Goal: Information Seeking & Learning: Learn about a topic

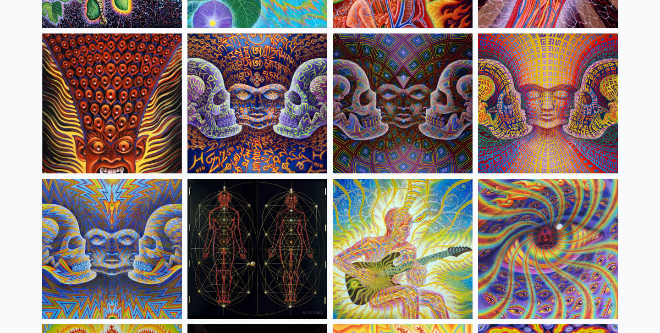
scroll to position [4724, 0]
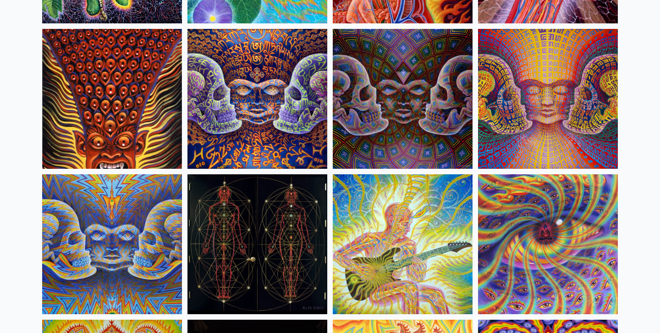
click at [528, 127] on img at bounding box center [548, 99] width 140 height 140
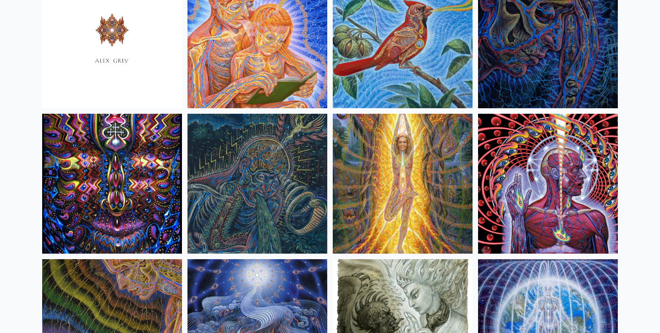
scroll to position [5667, 0]
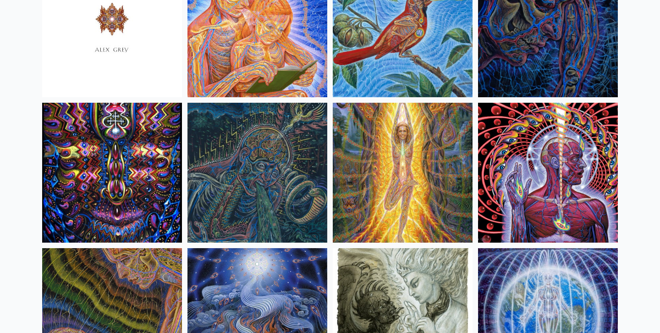
click at [232, 150] on img at bounding box center [257, 173] width 140 height 140
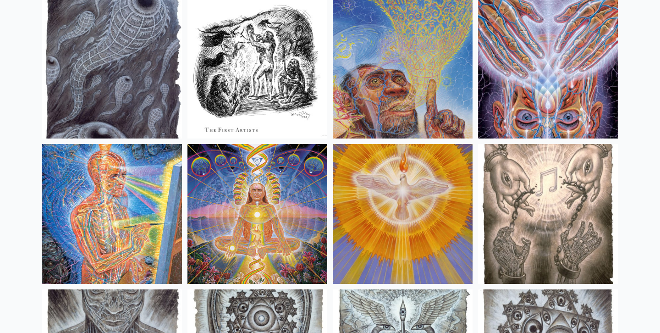
scroll to position [6617, 0]
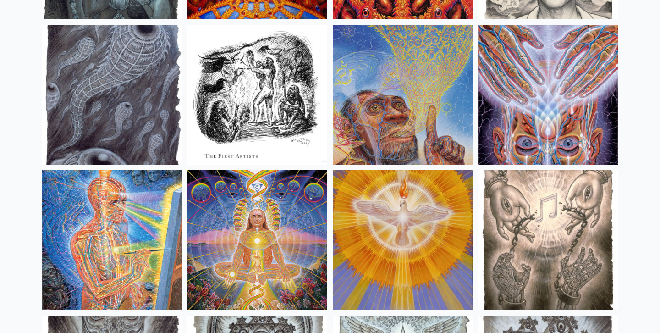
click at [358, 122] on img at bounding box center [403, 95] width 140 height 140
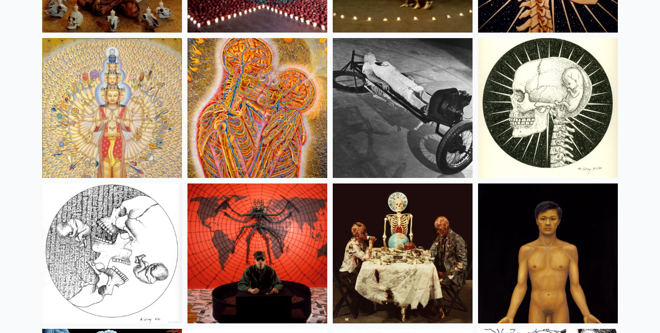
scroll to position [10529, 0]
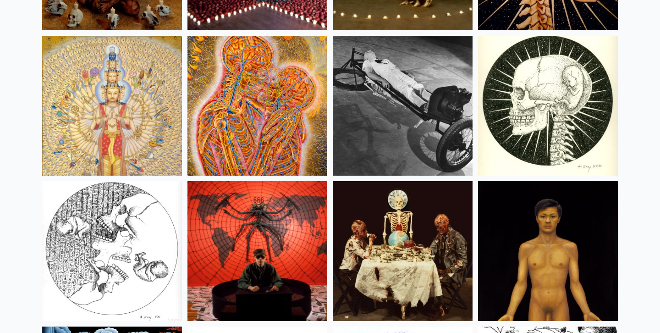
click at [155, 88] on img at bounding box center [112, 106] width 140 height 140
click at [395, 116] on img at bounding box center [403, 106] width 140 height 140
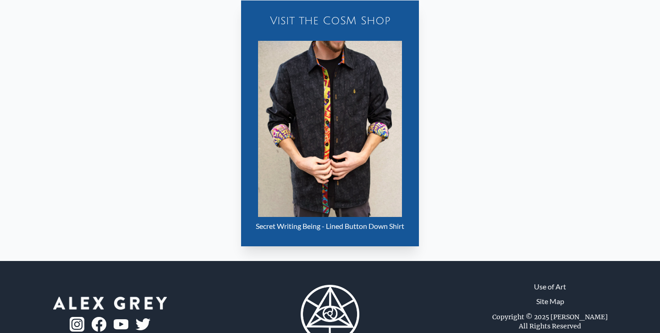
scroll to position [374, 0]
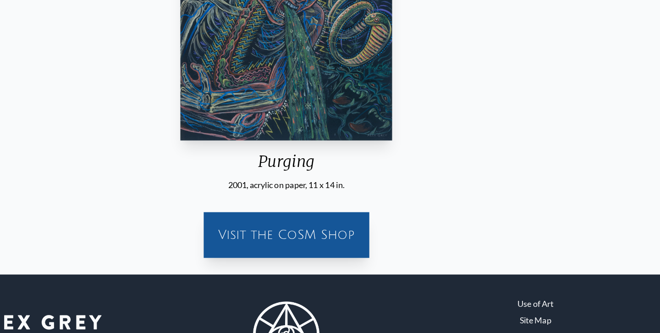
scroll to position [245, 0]
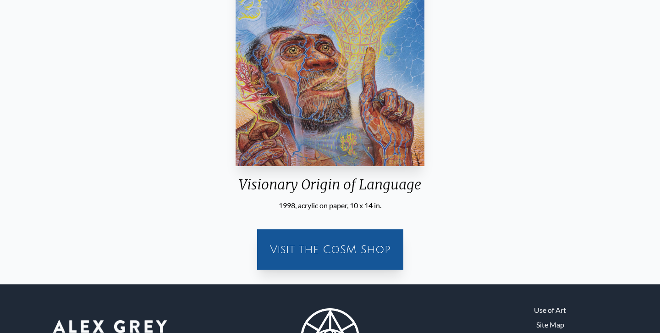
scroll to position [201, 0]
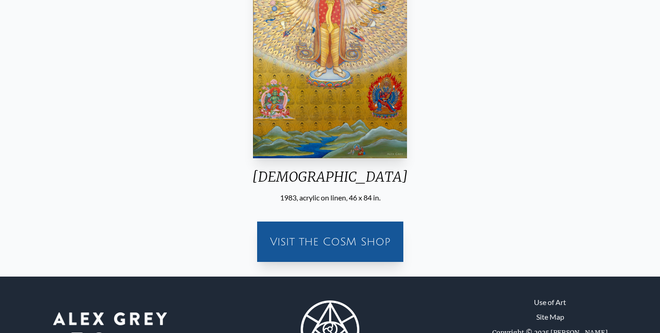
scroll to position [200, 0]
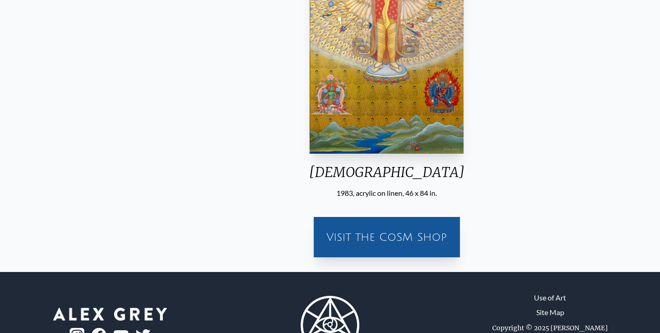
click at [344, 168] on div "Avalokitesvara" at bounding box center [387, 176] width 171 height 24
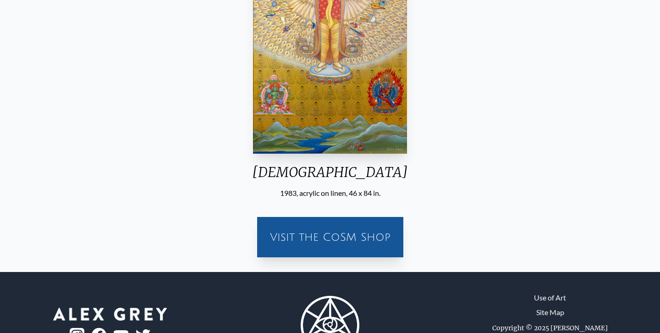
click at [338, 173] on div "Avalokitesvara" at bounding box center [330, 176] width 171 height 24
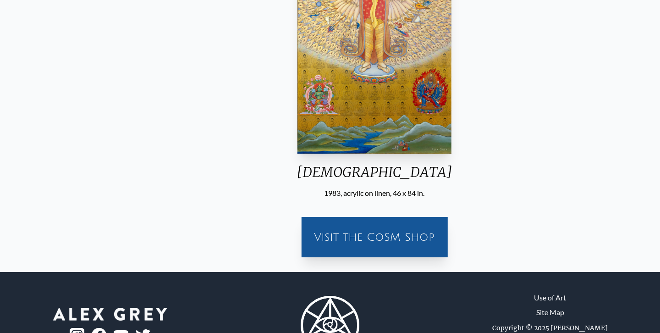
click at [329, 175] on div "Avalokitesvara" at bounding box center [374, 176] width 171 height 24
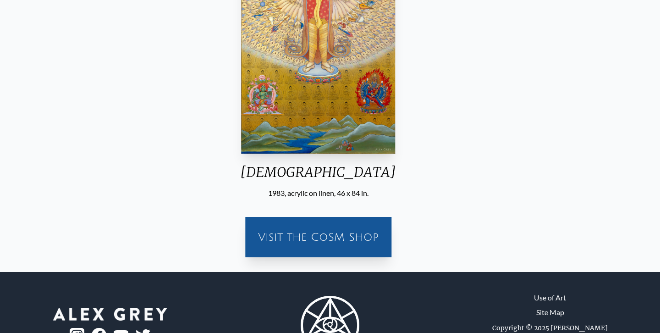
click at [366, 176] on div "Avalokitesvara" at bounding box center [318, 176] width 171 height 24
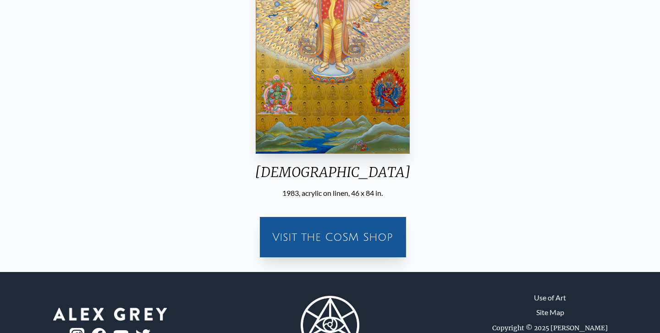
click at [384, 190] on div "1983, acrylic on linen, 46 x 84 in." at bounding box center [333, 192] width 171 height 11
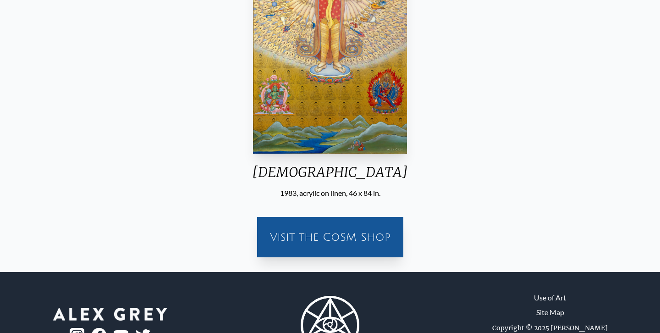
click at [331, 171] on div "Avalokitesvara" at bounding box center [330, 176] width 171 height 24
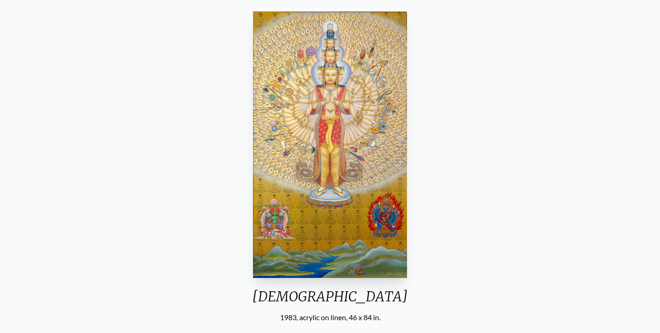
scroll to position [0, 0]
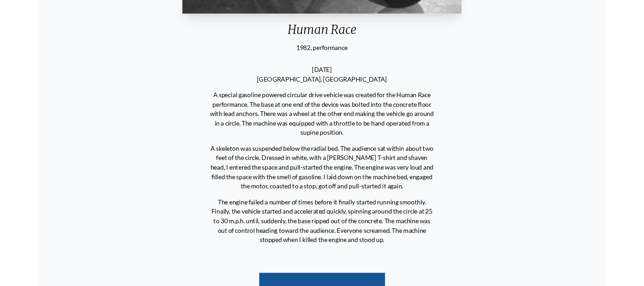
scroll to position [330, 0]
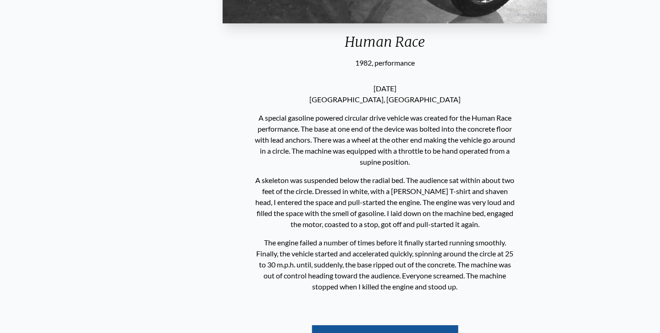
click at [346, 50] on div "Human Race" at bounding box center [384, 45] width 331 height 24
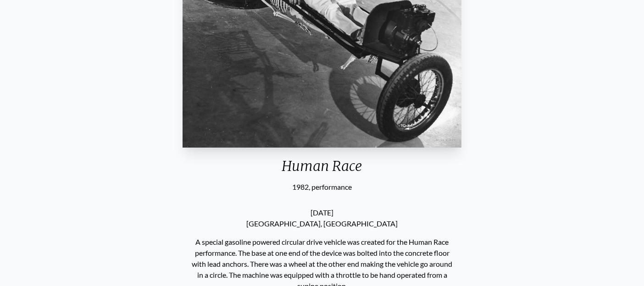
scroll to position [183, 0]
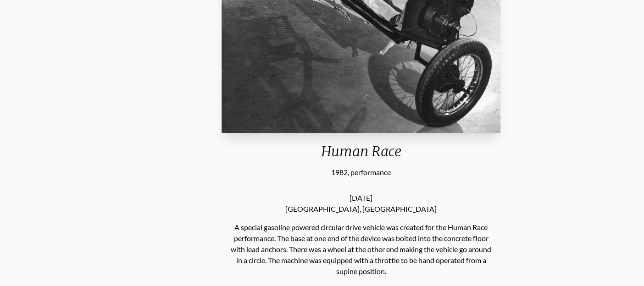
click at [299, 182] on div "Human Race 1982, performance [DATE] [GEOGRAPHIC_DATA], [GEOGRAPHIC_DATA] A spec…" at bounding box center [360, 192] width 629 height 582
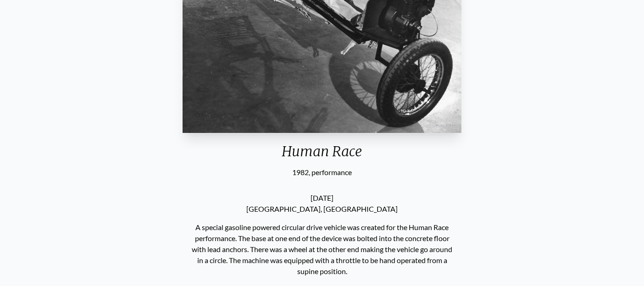
scroll to position [0, 0]
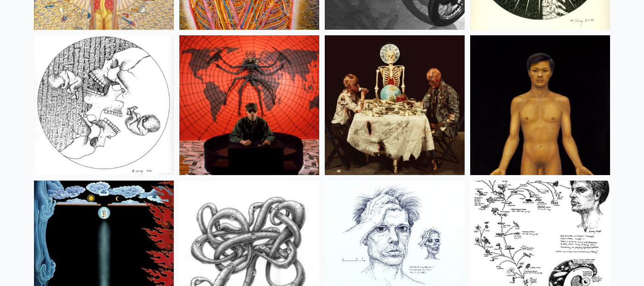
scroll to position [10683, 0]
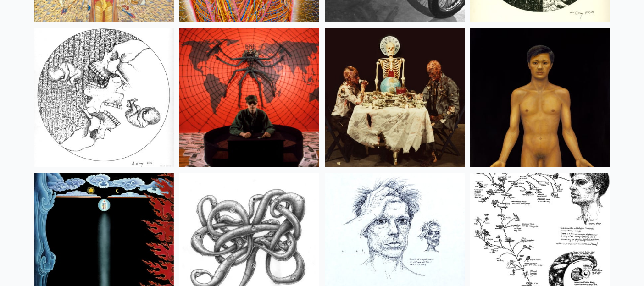
click at [370, 60] on img at bounding box center [395, 98] width 140 height 140
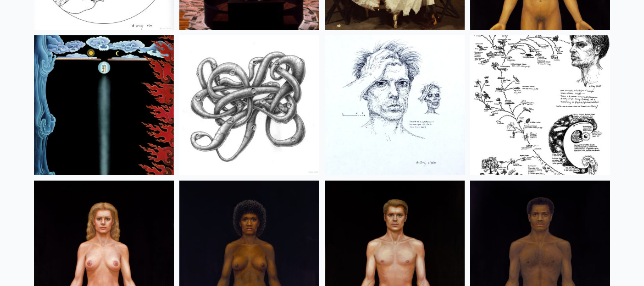
scroll to position [10826, 0]
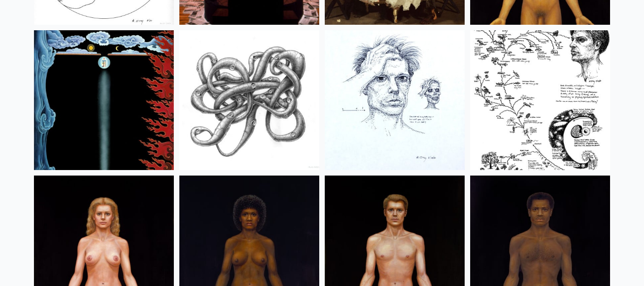
click at [130, 102] on img at bounding box center [104, 100] width 140 height 140
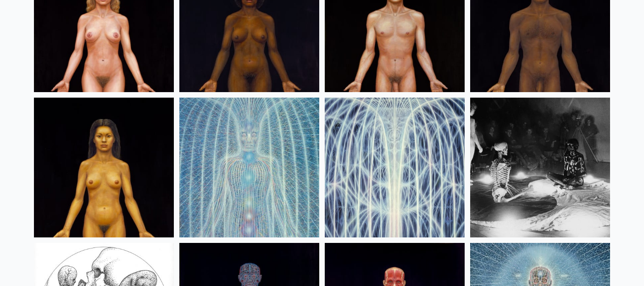
scroll to position [11066, 0]
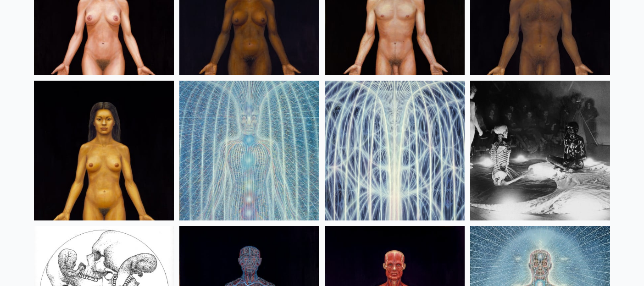
click at [99, 110] on img at bounding box center [104, 151] width 140 height 140
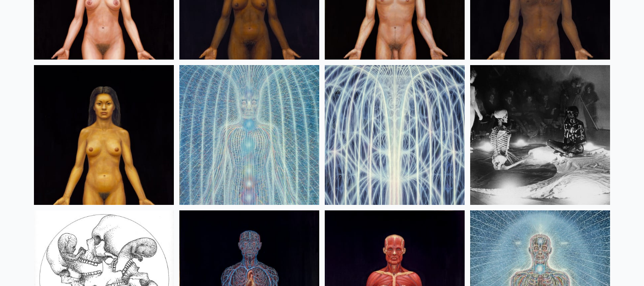
scroll to position [11083, 0]
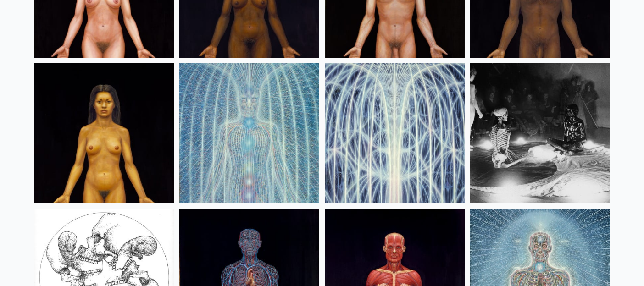
click at [557, 93] on img at bounding box center [540, 133] width 140 height 140
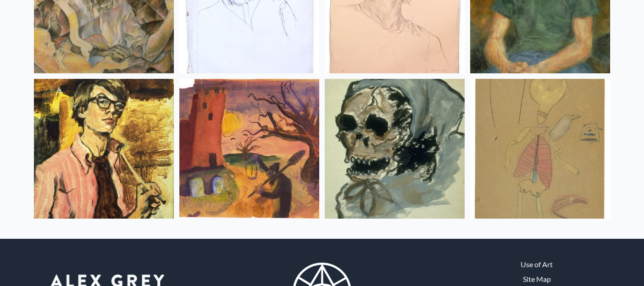
scroll to position [12289, 0]
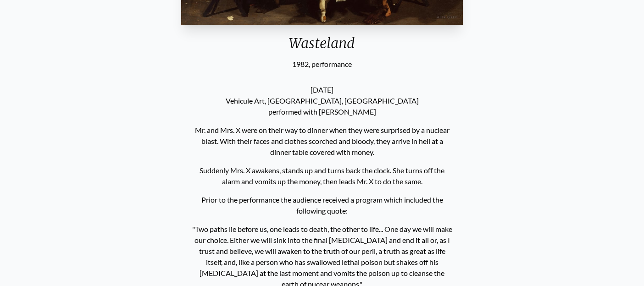
scroll to position [304, 0]
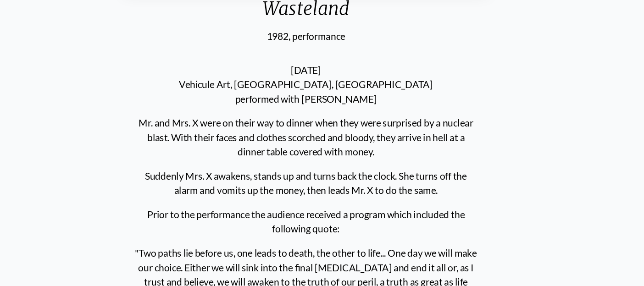
click at [314, 154] on div "[DATE] Vehicule Art, [GEOGRAPHIC_DATA], [GEOGRAPHIC_DATA] performed with [PERSO…" at bounding box center [322, 188] width 268 height 264
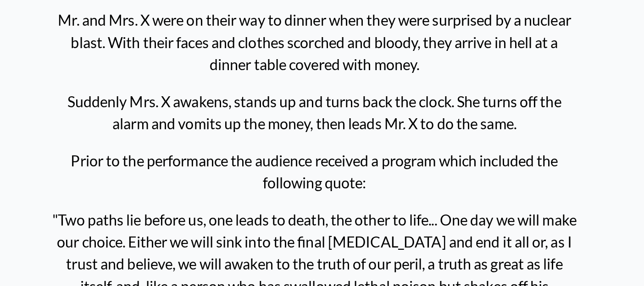
click at [285, 145] on p "Mr. and Mrs. X were on their way to dinner when they were surprised by a nuclea…" at bounding box center [323, 128] width 261 height 40
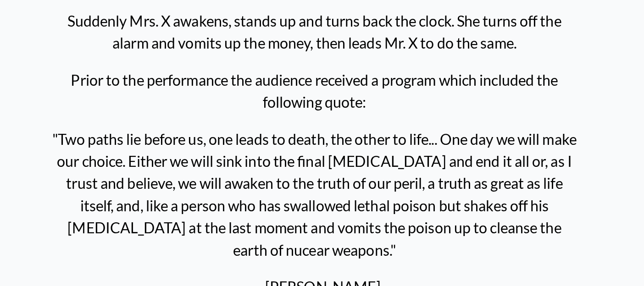
scroll to position [307, 0]
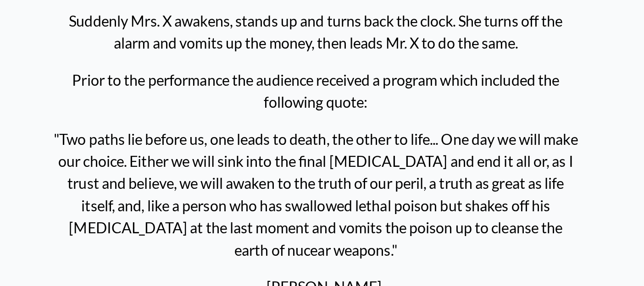
click at [281, 187] on p "Prior to the performance the audience received a program which included the fol…" at bounding box center [323, 189] width 261 height 29
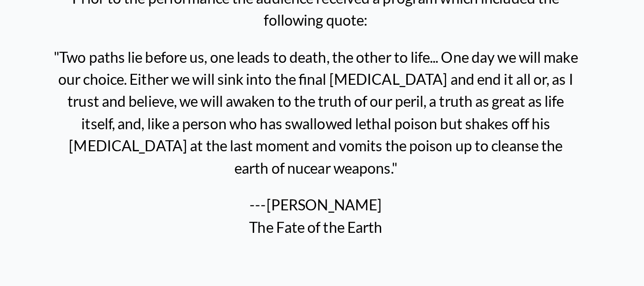
scroll to position [349, 0]
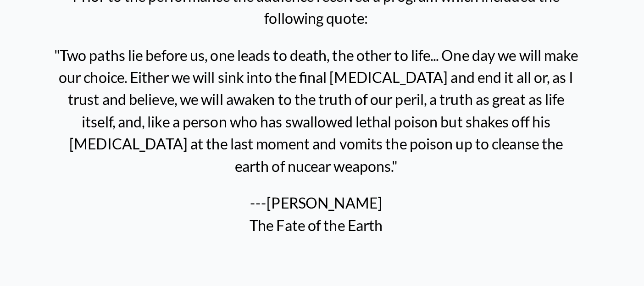
click at [283, 197] on p ""Two paths lie before us, one leads to death, the other to life... One day we w…" at bounding box center [324, 198] width 261 height 73
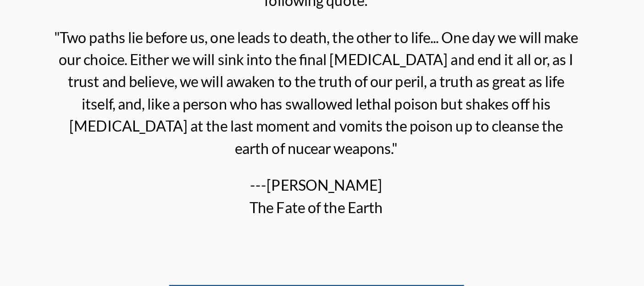
scroll to position [384, 0]
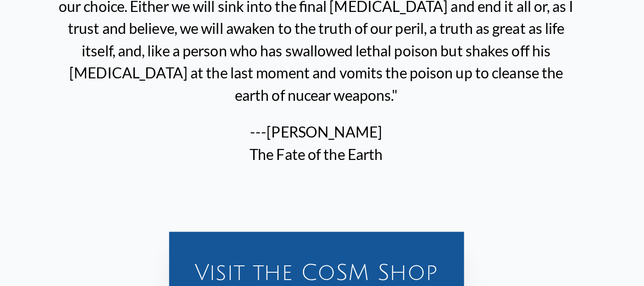
click at [278, 162] on p ""Two paths lie before us, one leads to death, the other to life... One day we w…" at bounding box center [324, 163] width 261 height 73
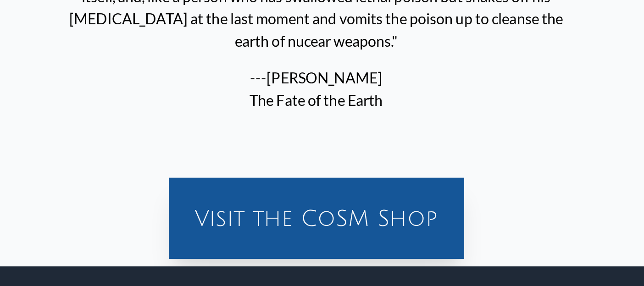
scroll to position [0, 0]
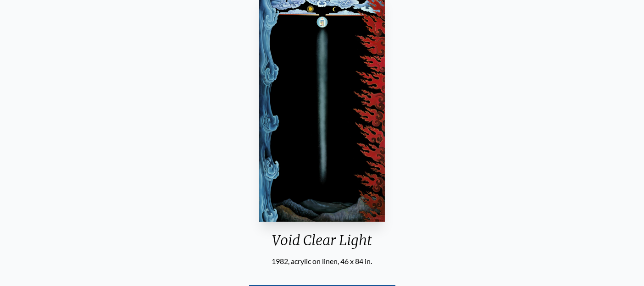
scroll to position [93, 0]
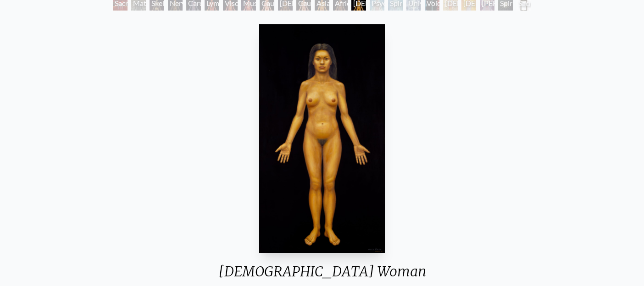
scroll to position [61, 0]
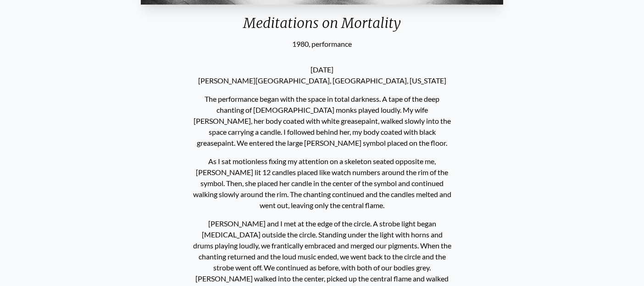
scroll to position [314, 0]
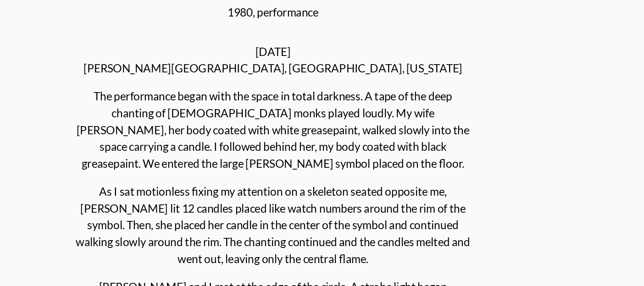
click at [361, 112] on p "The performance began with the space in total darkness. A tape of the deep chan…" at bounding box center [322, 119] width 261 height 62
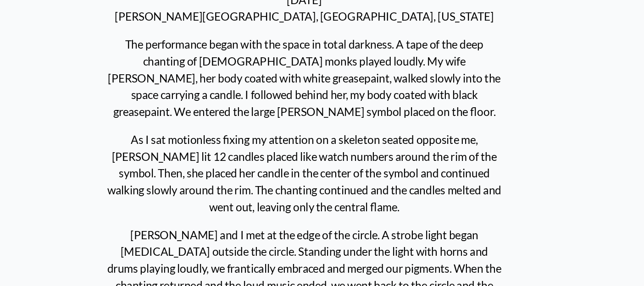
click at [247, 121] on p "The performance began with the space in total darkness. A tape of the deep chan…" at bounding box center [323, 119] width 261 height 62
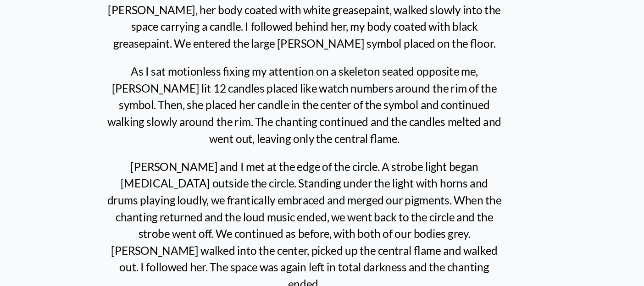
scroll to position [329, 0]
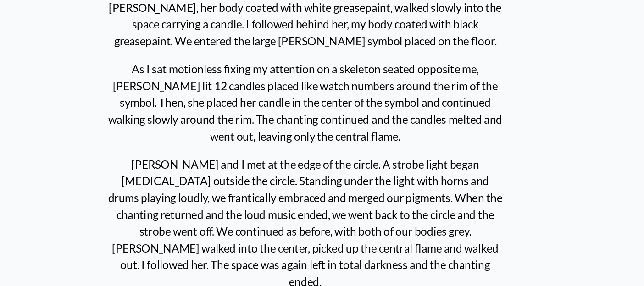
click at [221, 120] on p "The performance began with the space in total darkness. A tape of the deep chan…" at bounding box center [323, 103] width 261 height 62
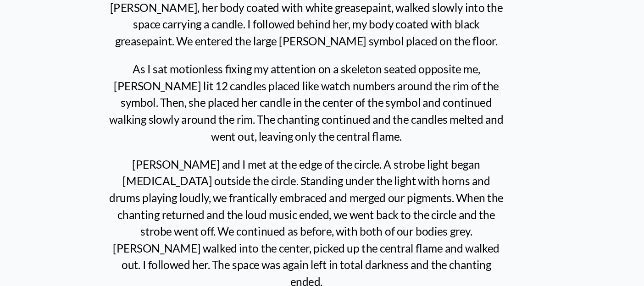
click at [236, 182] on p "As I sat motionless fixing my attention on a skeleton seated opposite me, [PERS…" at bounding box center [324, 166] width 261 height 62
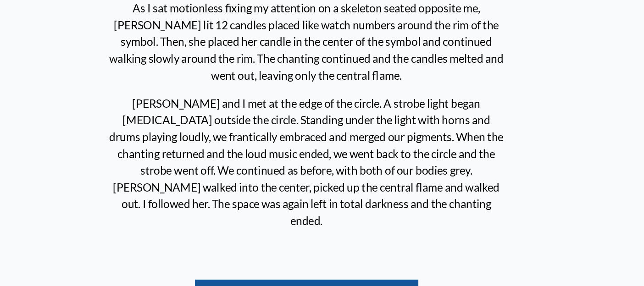
scroll to position [369, 0]
click at [228, 138] on p "As I sat motionless fixing my attention on a skeleton seated opposite me, Allys…" at bounding box center [324, 125] width 261 height 62
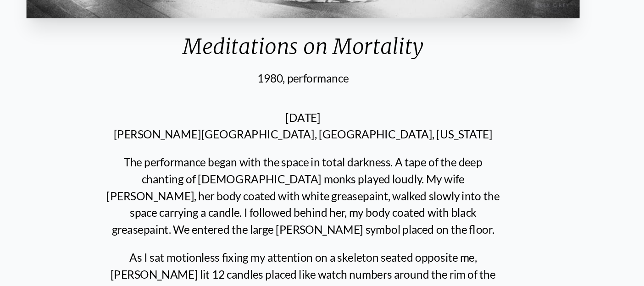
scroll to position [0, 0]
